Goal: Task Accomplishment & Management: Use online tool/utility

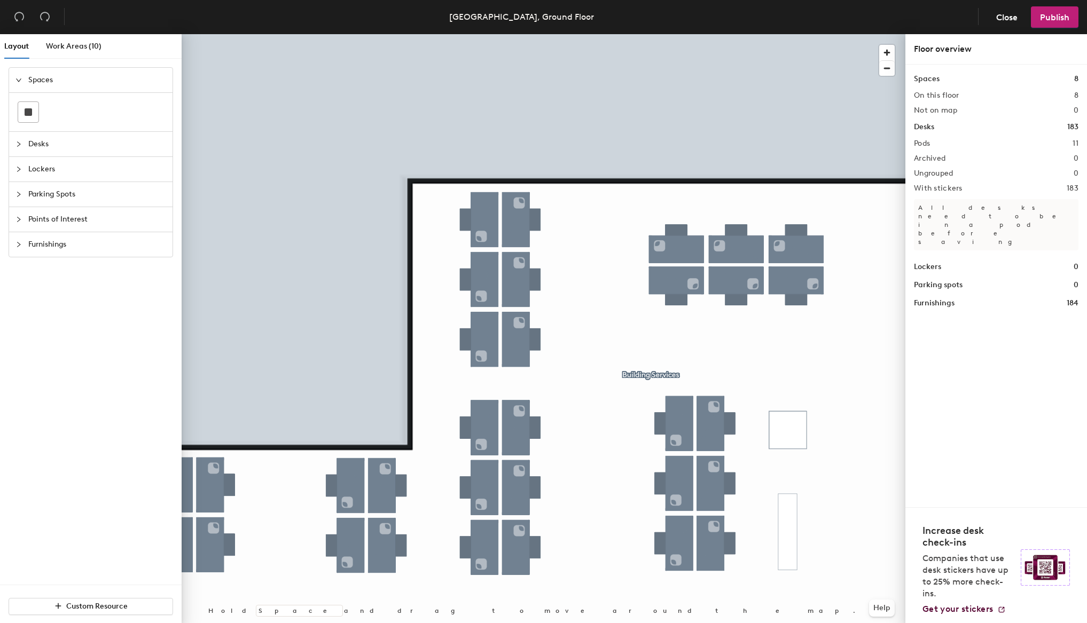
click at [543, 34] on div at bounding box center [544, 34] width 724 height 0
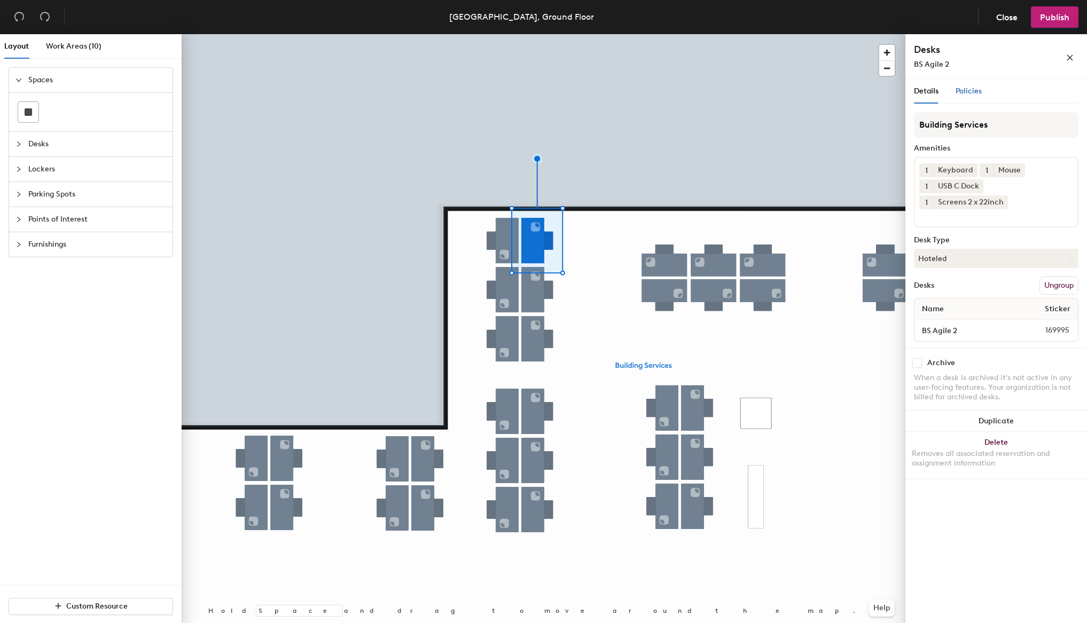
click at [966, 88] on span "Policies" at bounding box center [968, 91] width 26 height 9
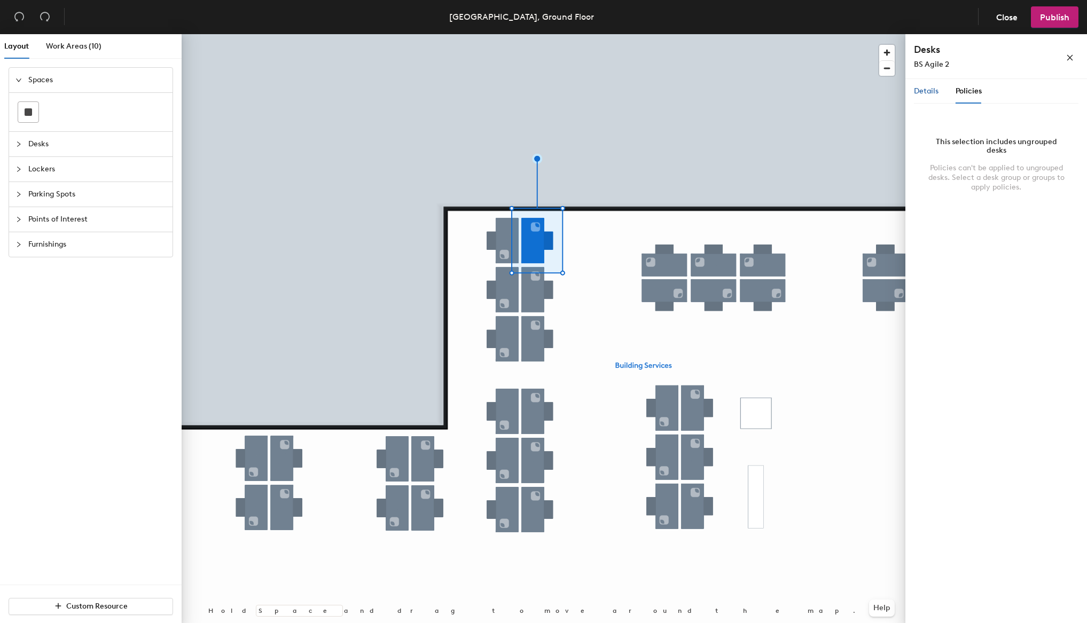
click at [915, 91] on span "Details" at bounding box center [926, 91] width 25 height 9
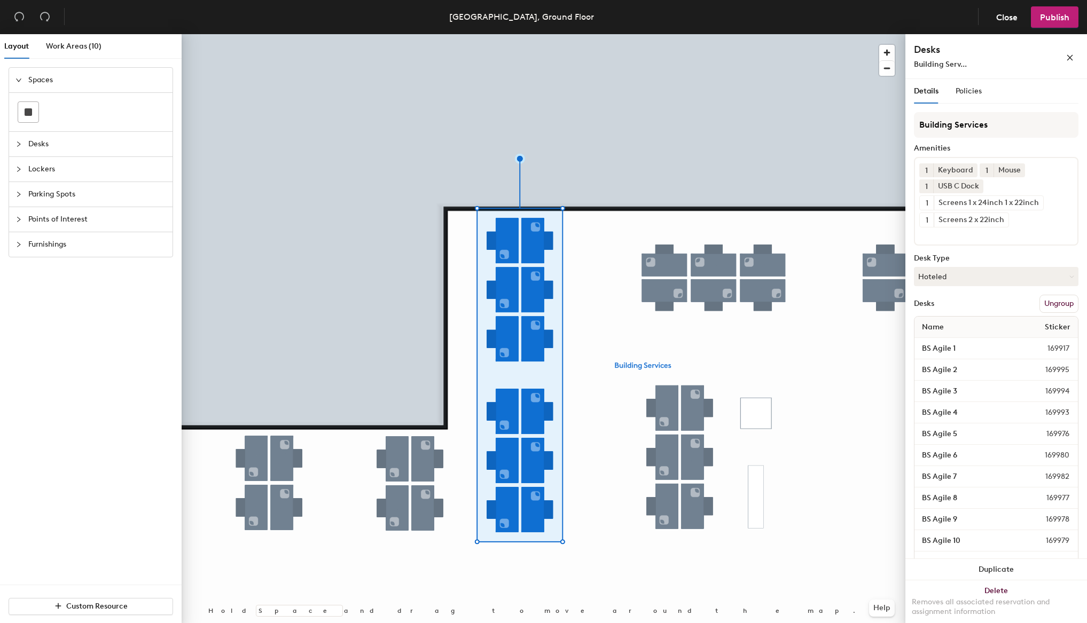
click at [1042, 309] on button "Ungroup" at bounding box center [1058, 304] width 39 height 18
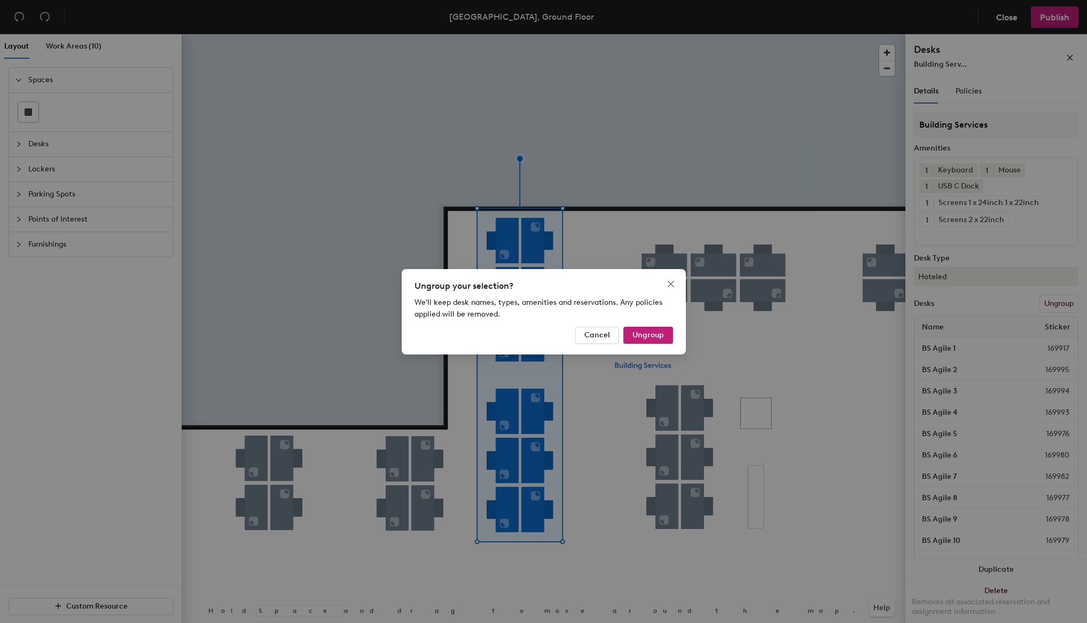
click at [654, 334] on span "Ungroup" at bounding box center [648, 335] width 32 height 9
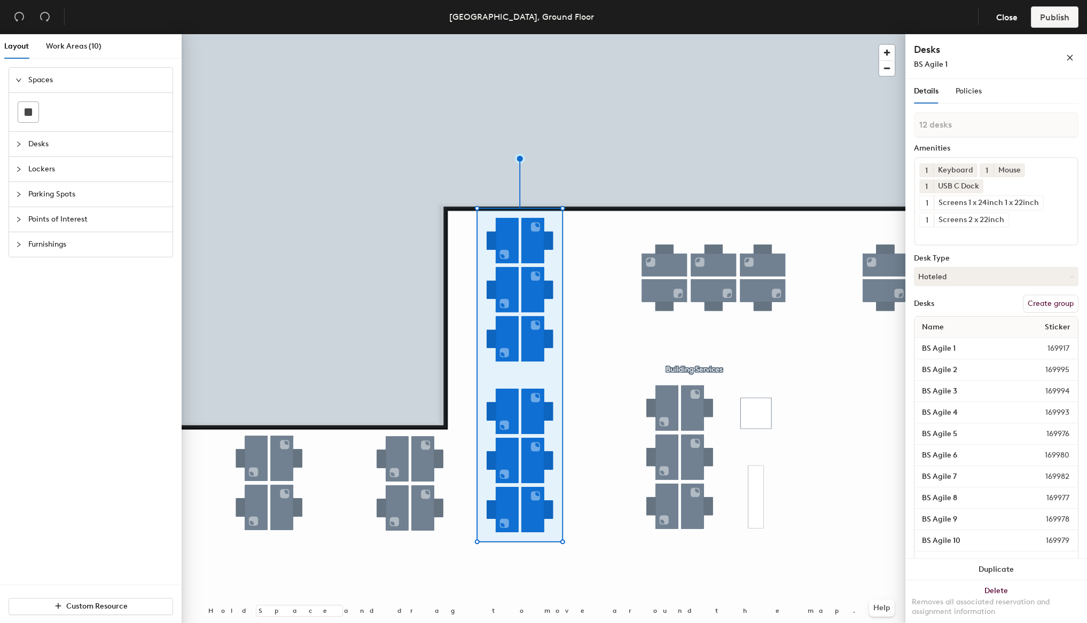
click at [1053, 303] on button "Create group" at bounding box center [1051, 304] width 56 height 18
click at [878, 127] on div "Layout Work Areas (10) Spaces Desks Lockers Parking Spots Points of Interest Fu…" at bounding box center [543, 330] width 1087 height 593
type input "CPK Project"
click at [1062, 18] on span "Publish" at bounding box center [1054, 17] width 29 height 10
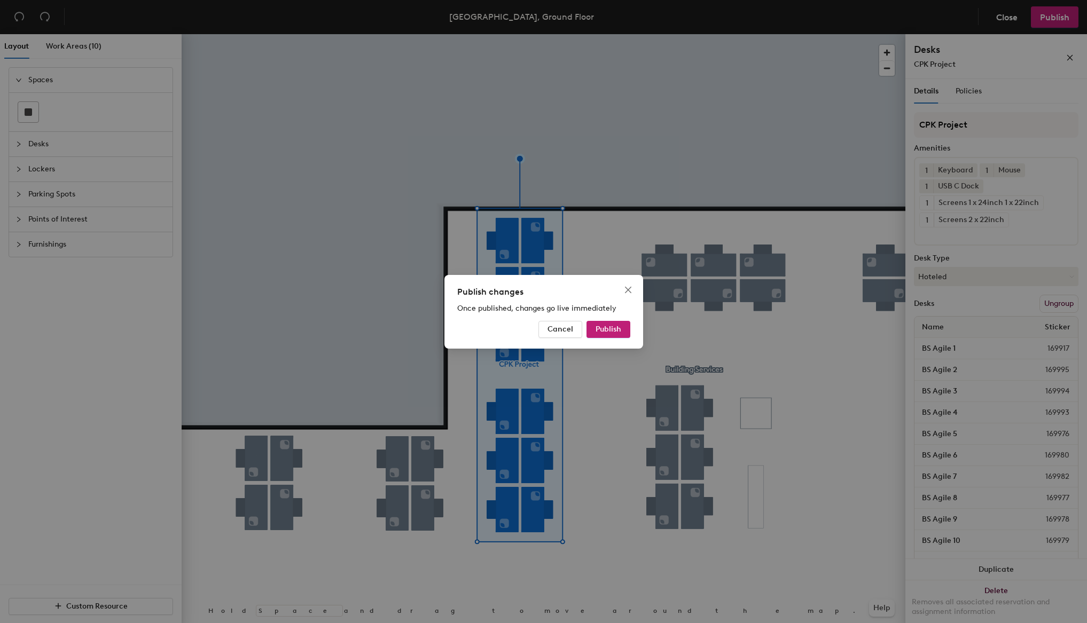
click at [615, 331] on span "Publish" at bounding box center [608, 329] width 26 height 9
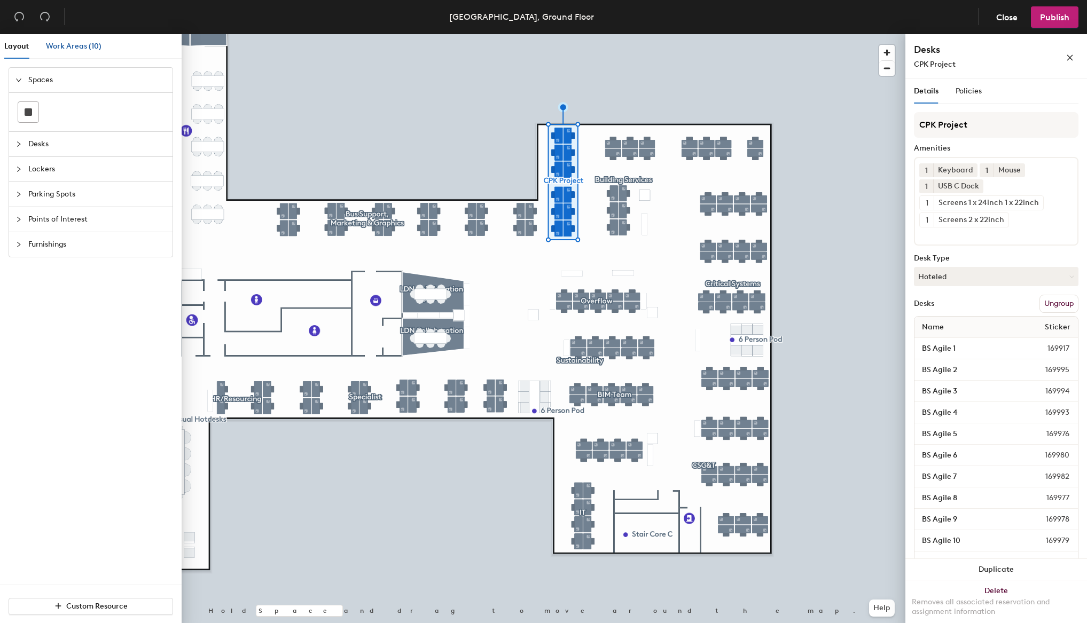
click at [85, 41] on div "Work Areas (10)" at bounding box center [74, 47] width 56 height 12
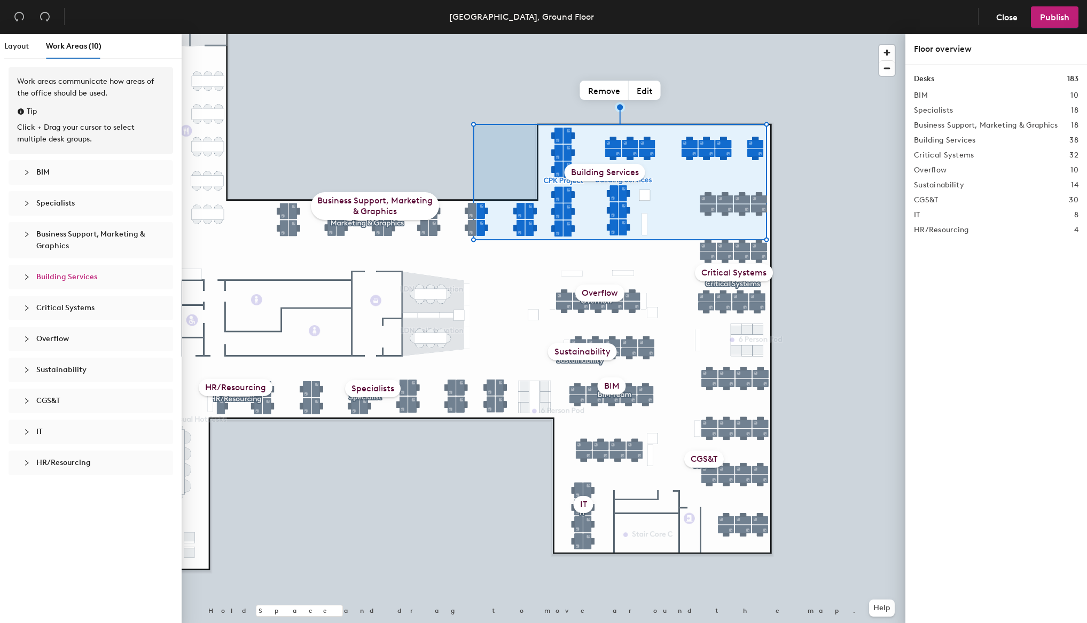
click at [607, 89] on button "Remove" at bounding box center [604, 90] width 49 height 19
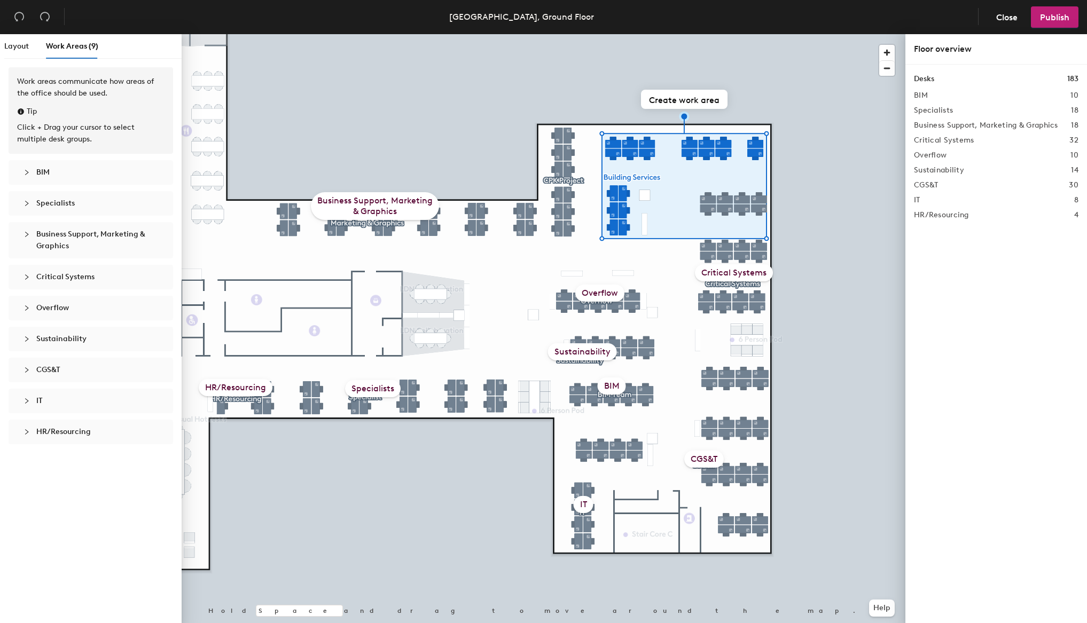
click at [696, 98] on button "Create work area" at bounding box center [684, 99] width 87 height 19
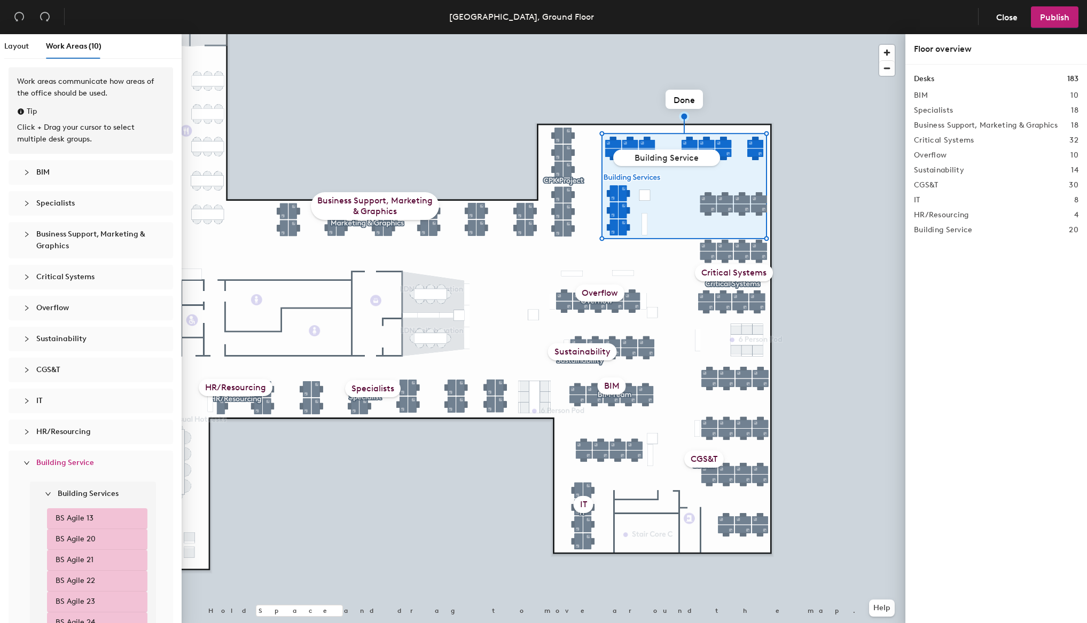
type input "Building Services"
click at [523, 34] on div at bounding box center [544, 34] width 724 height 0
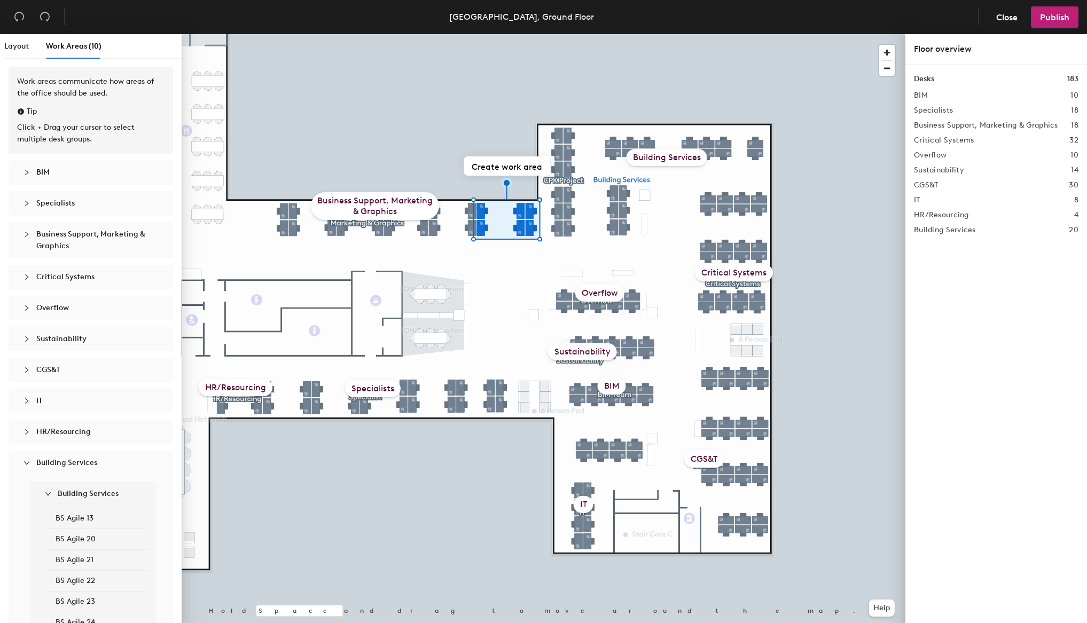
click at [510, 168] on button "Create work area" at bounding box center [506, 165] width 87 height 19
type input "Building Services"
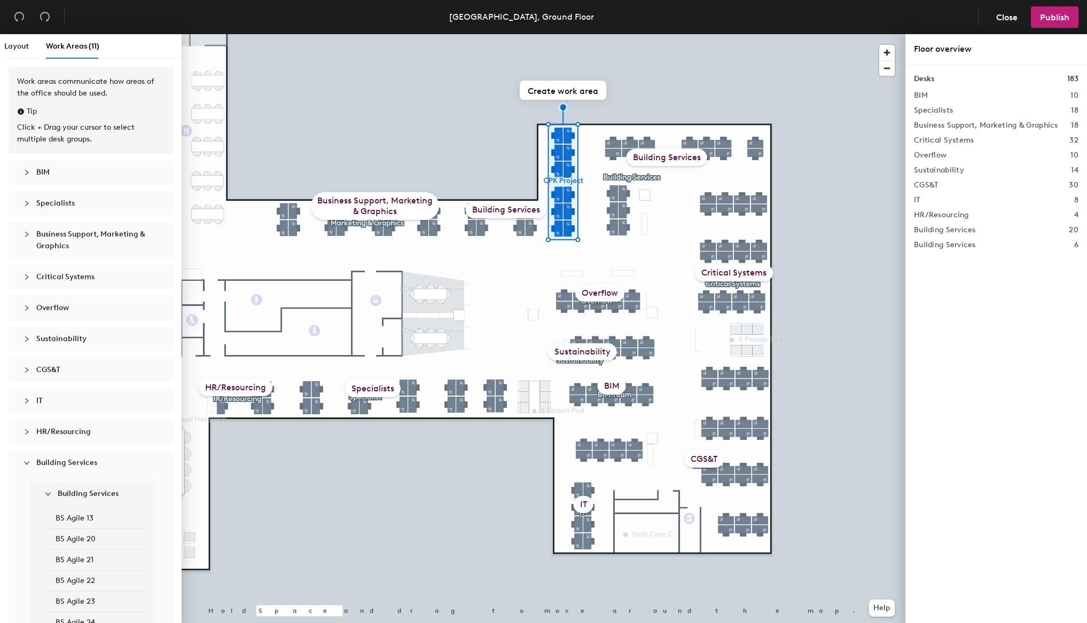
click at [583, 90] on button "Create work area" at bounding box center [563, 90] width 87 height 19
type input "CPK Project"
click at [1063, 12] on span "Publish" at bounding box center [1054, 17] width 29 height 10
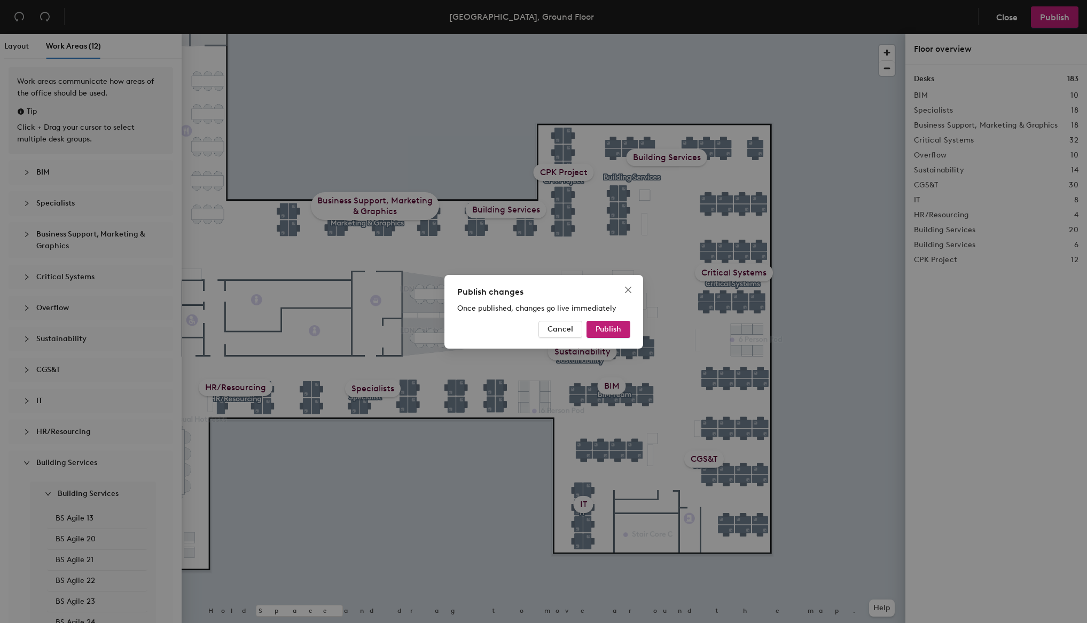
click at [613, 326] on span "Publish" at bounding box center [608, 329] width 26 height 9
